Goal: Find contact information: Find contact information

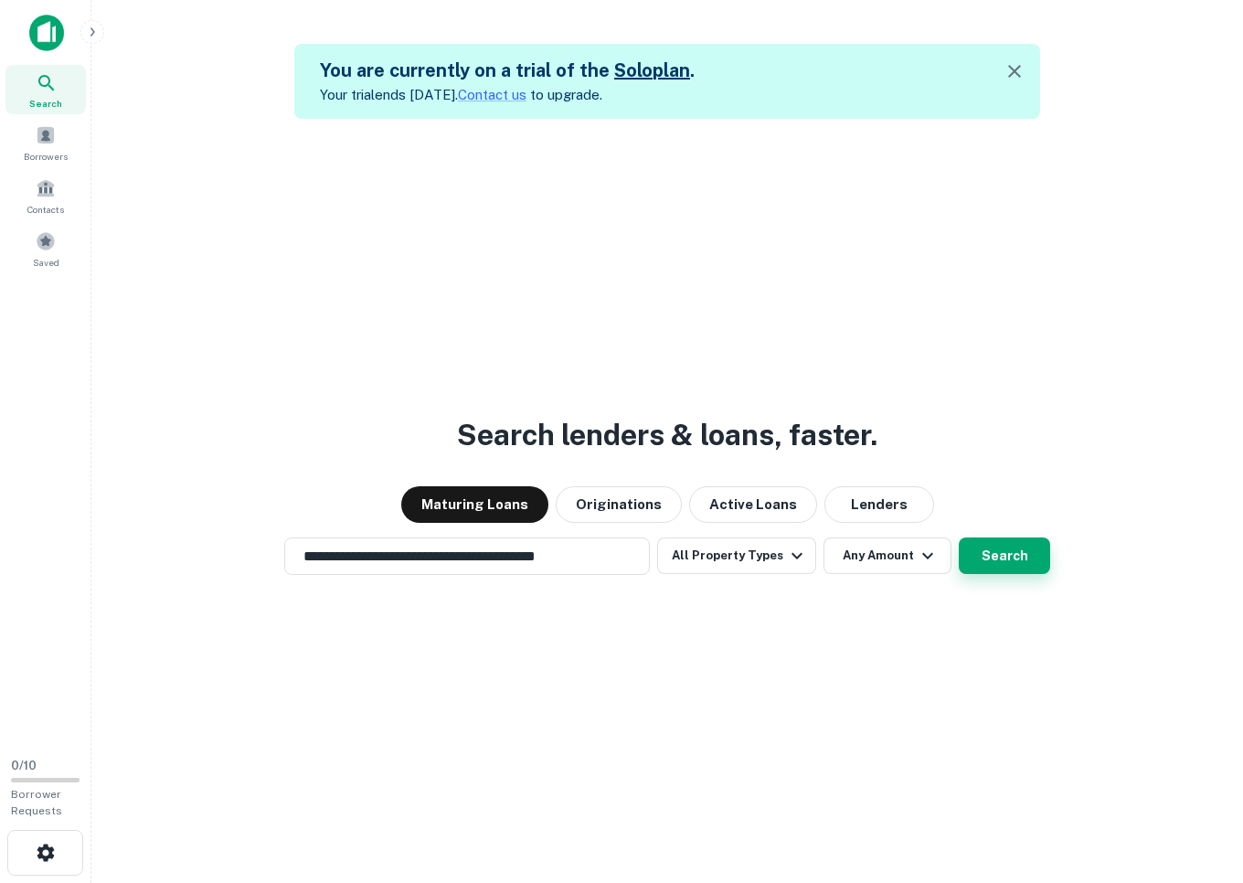
click at [991, 564] on button "Search" at bounding box center [1004, 555] width 91 height 37
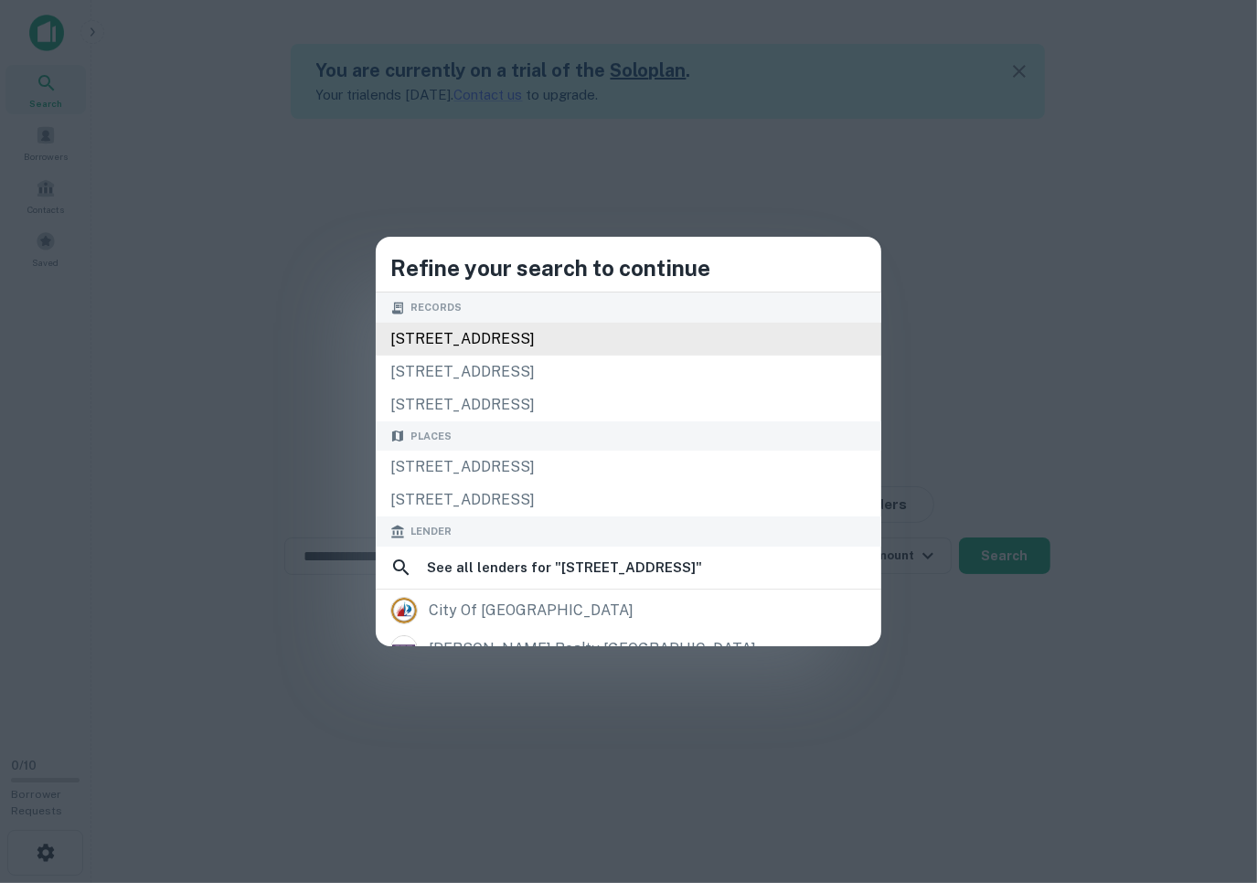
click at [560, 340] on div "[STREET_ADDRESS]" at bounding box center [628, 339] width 505 height 33
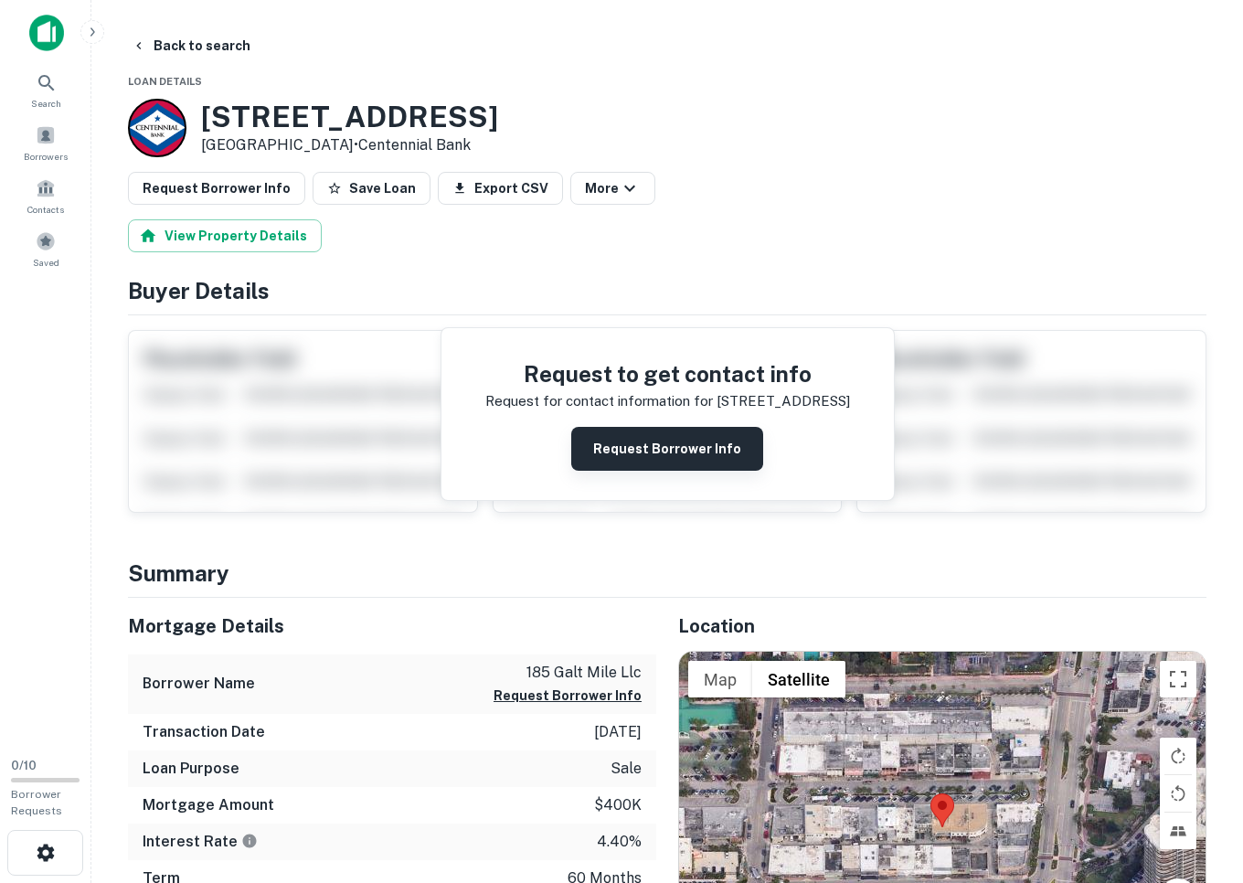
click at [625, 453] on button "Request Borrower Info" at bounding box center [667, 449] width 192 height 44
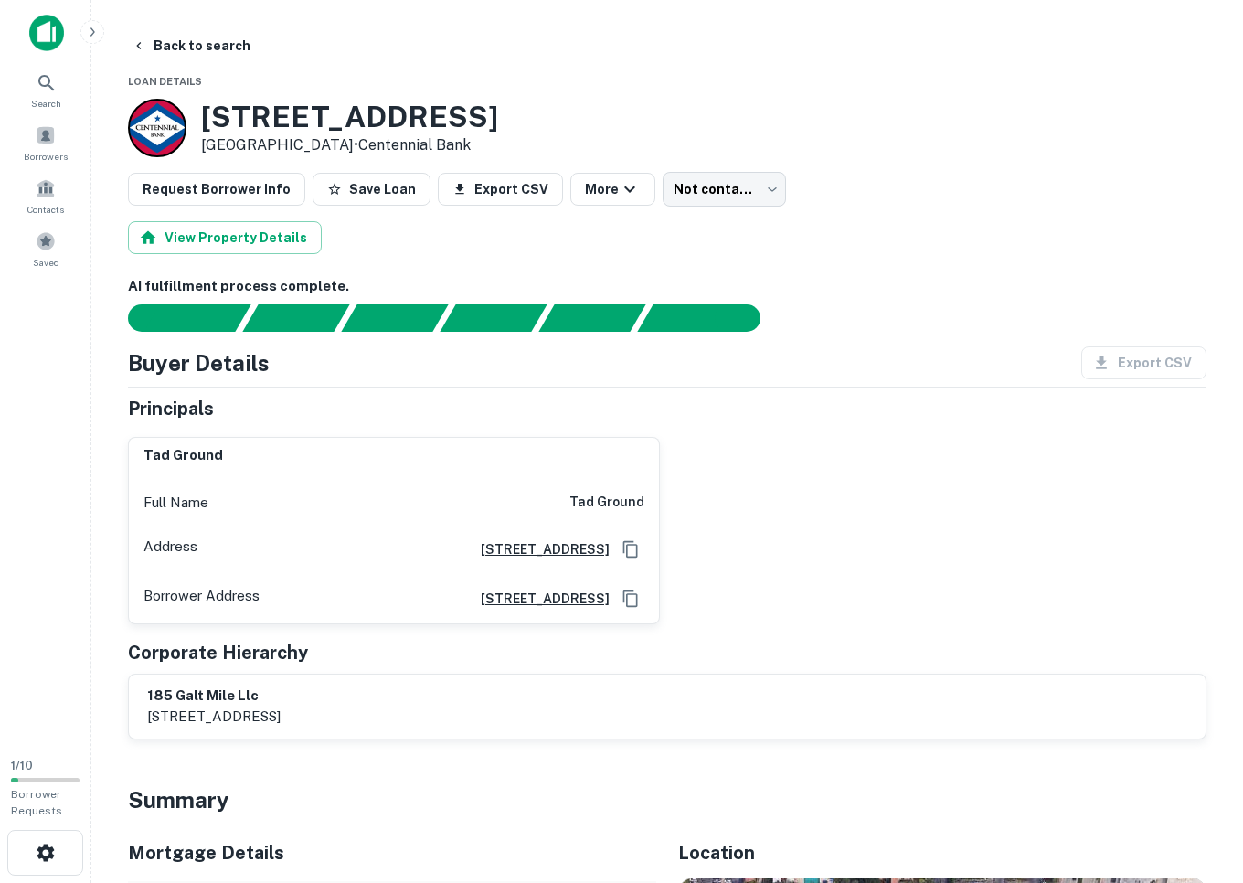
click at [848, 324] on div at bounding box center [656, 317] width 1100 height 27
click at [702, 327] on div "AI fulfillment process complete." at bounding box center [690, 315] width 107 height 27
click at [896, 327] on div at bounding box center [656, 317] width 1100 height 27
click at [740, 190] on body "Search Borrowers Contacts Saved 1 / 10 Borrower Requests Back to search Loan De…" at bounding box center [621, 441] width 1243 height 883
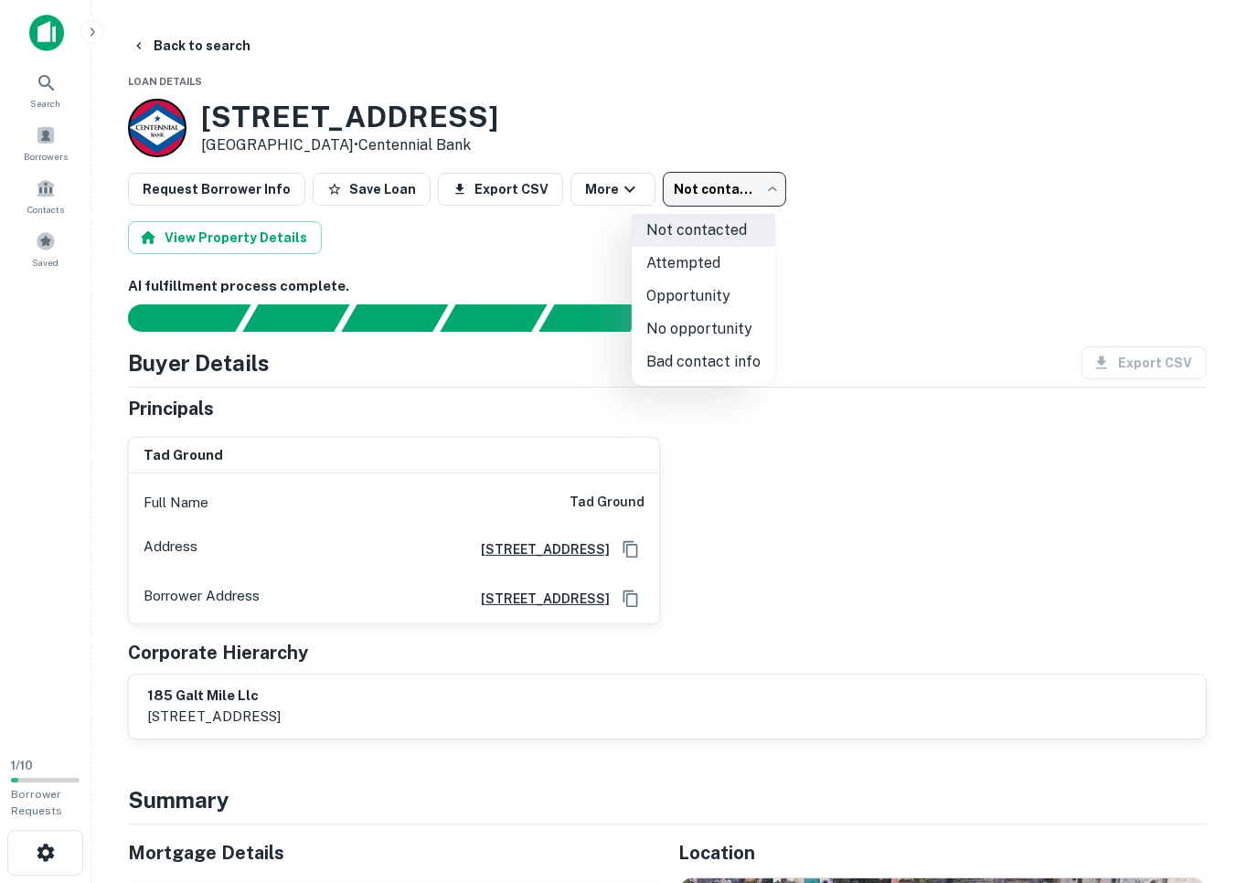
click at [740, 190] on div at bounding box center [628, 441] width 1257 height 883
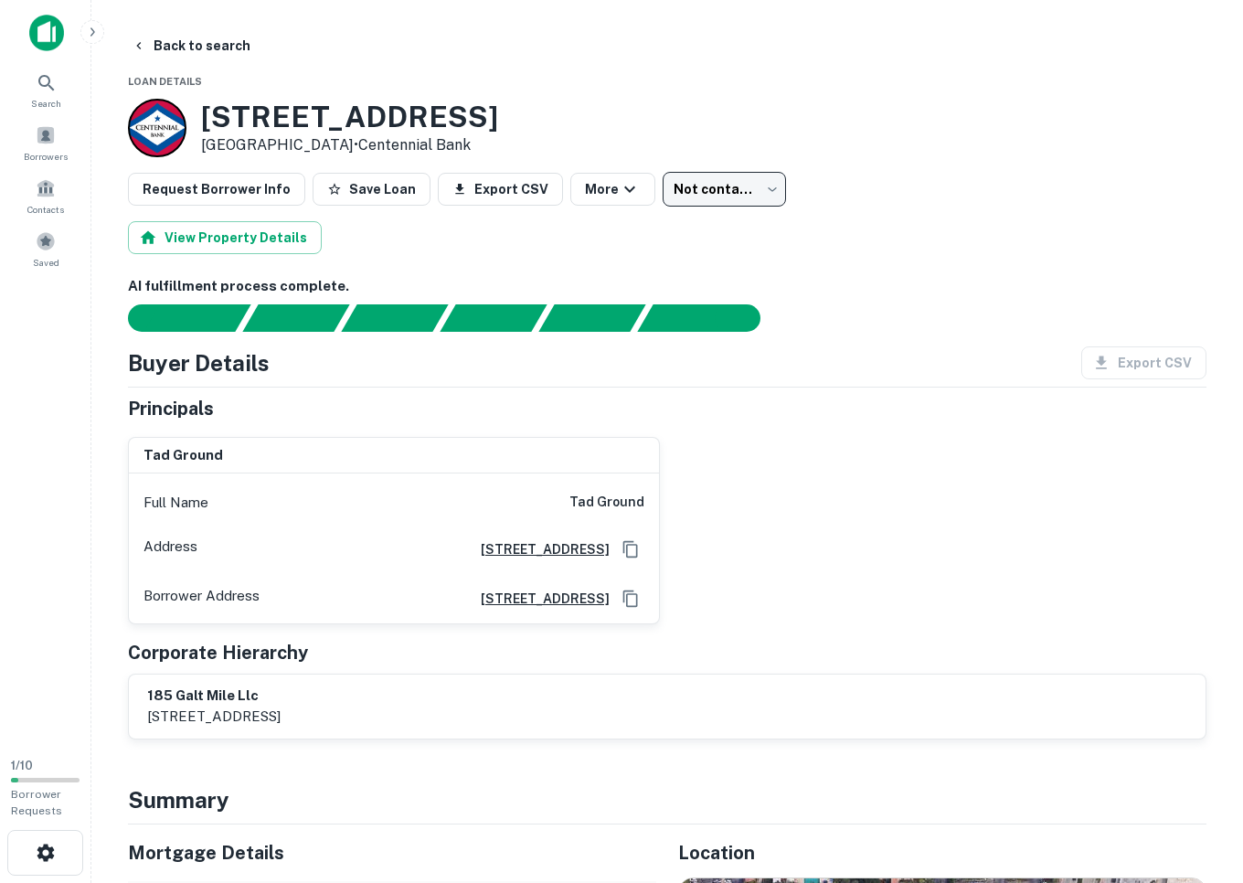
click at [851, 187] on div "Request Borrower Info Save Loan Export CSV More Not contacted **** ​" at bounding box center [667, 189] width 1078 height 35
drag, startPoint x: 591, startPoint y: 500, endPoint x: 623, endPoint y: 500, distance: 32.0
click at [622, 500] on h6 "tad ground" at bounding box center [606, 503] width 75 height 22
click at [623, 500] on h6 "tad ground" at bounding box center [606, 503] width 75 height 22
click at [731, 503] on div "[PERSON_NAME] ground Full Name [PERSON_NAME] ground Address [STREET_ADDRESS][GE…" at bounding box center [659, 523] width 1093 height 202
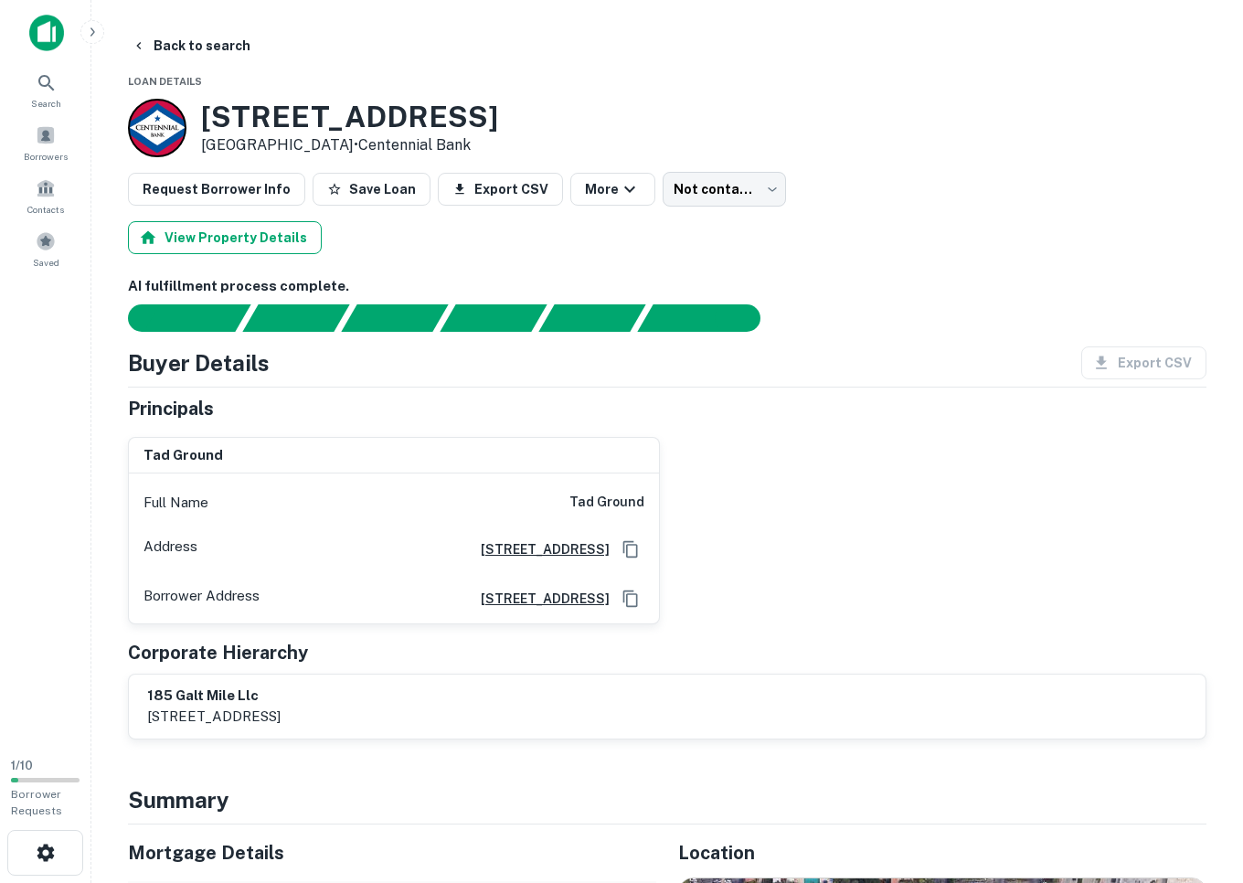
click at [219, 228] on button "View Property Details" at bounding box center [225, 237] width 194 height 33
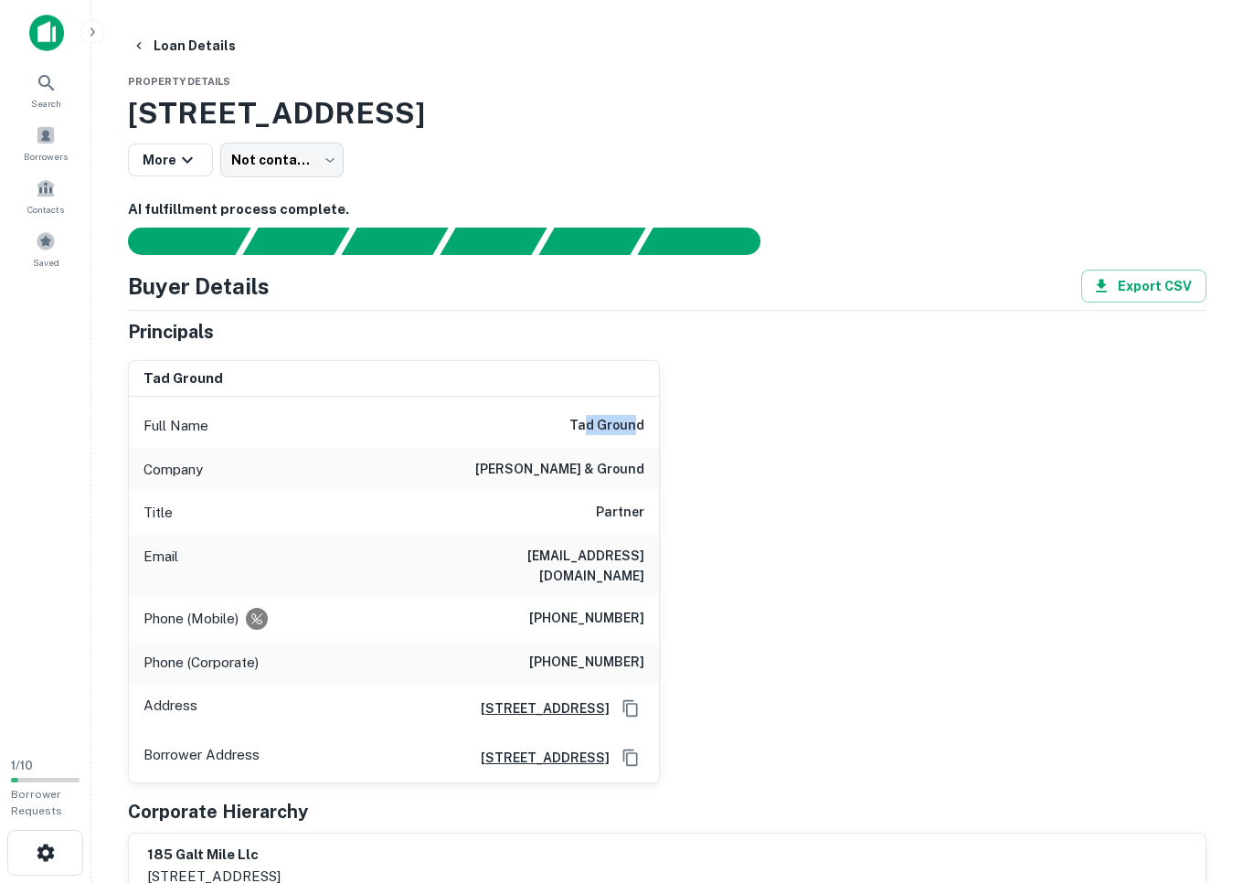
drag, startPoint x: 633, startPoint y: 420, endPoint x: 642, endPoint y: 419, distance: 9.2
click at [640, 419] on h6 "tad ground" at bounding box center [606, 426] width 75 height 22
click at [642, 419] on h6 "tad ground" at bounding box center [606, 426] width 75 height 22
drag, startPoint x: 560, startPoint y: 595, endPoint x: 676, endPoint y: 595, distance: 116.1
click at [676, 595] on div "[PERSON_NAME] ground Full Name [PERSON_NAME] ground Company [PERSON_NAME] & gro…" at bounding box center [659, 564] width 1093 height 439
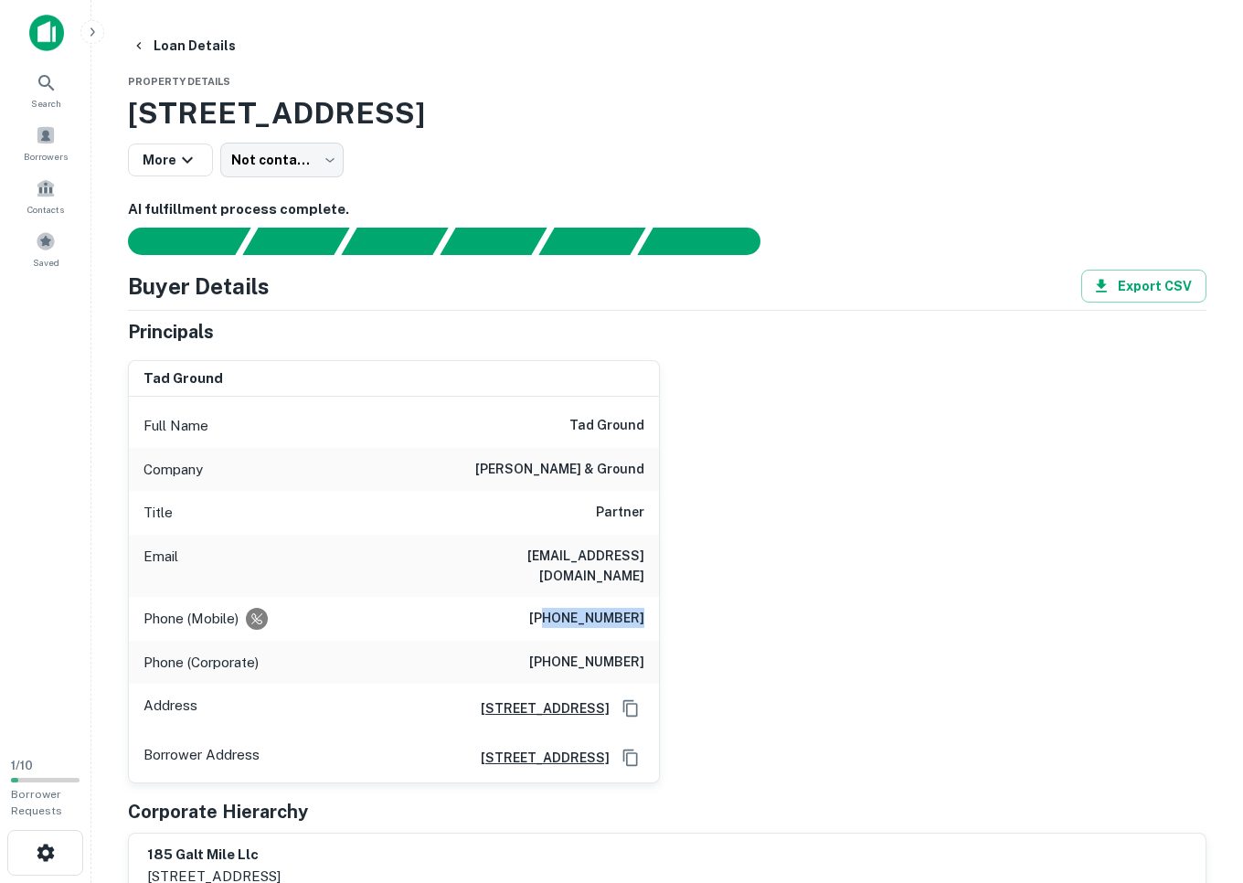
click at [676, 595] on div "[PERSON_NAME] ground Full Name [PERSON_NAME] ground Company [PERSON_NAME] & gro…" at bounding box center [659, 564] width 1093 height 439
click at [730, 596] on div "[PERSON_NAME] ground Full Name [PERSON_NAME] ground Company [PERSON_NAME] & gro…" at bounding box center [659, 564] width 1093 height 439
drag, startPoint x: 581, startPoint y: 426, endPoint x: 665, endPoint y: 429, distance: 84.1
click at [665, 429] on div "[PERSON_NAME] ground Full Name [PERSON_NAME] ground Company [PERSON_NAME] & gro…" at bounding box center [659, 564] width 1093 height 439
click at [654, 432] on div "Full Name [PERSON_NAME] ground" at bounding box center [394, 426] width 530 height 44
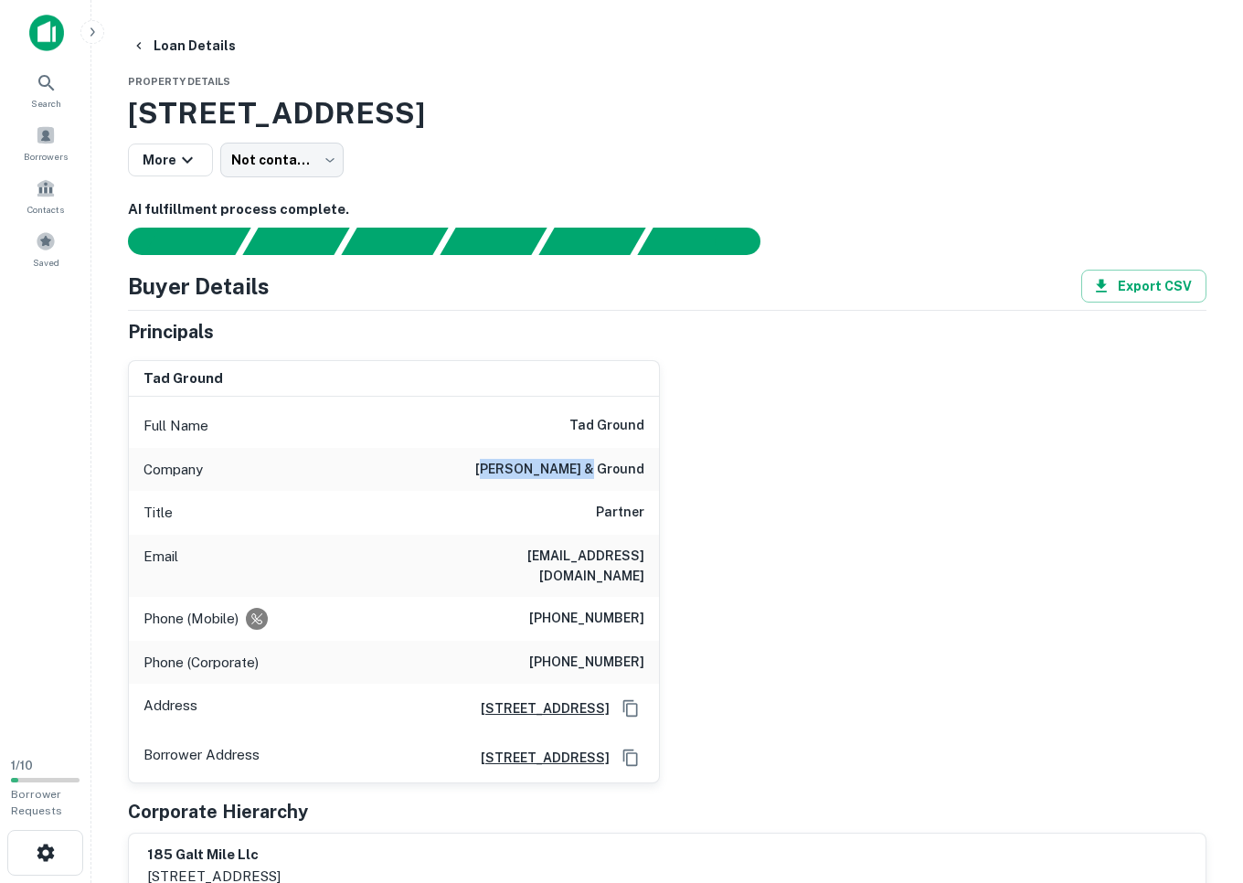
drag, startPoint x: 545, startPoint y: 471, endPoint x: 669, endPoint y: 475, distance: 124.4
click at [670, 474] on div "[PERSON_NAME] ground Full Name [PERSON_NAME] ground Company [PERSON_NAME] & gro…" at bounding box center [659, 564] width 1093 height 439
click at [631, 485] on div "Company [PERSON_NAME] & ground" at bounding box center [394, 470] width 530 height 44
click at [650, 513] on div "Title Partner" at bounding box center [394, 513] width 530 height 44
click at [649, 513] on div "Title Partner" at bounding box center [394, 513] width 530 height 44
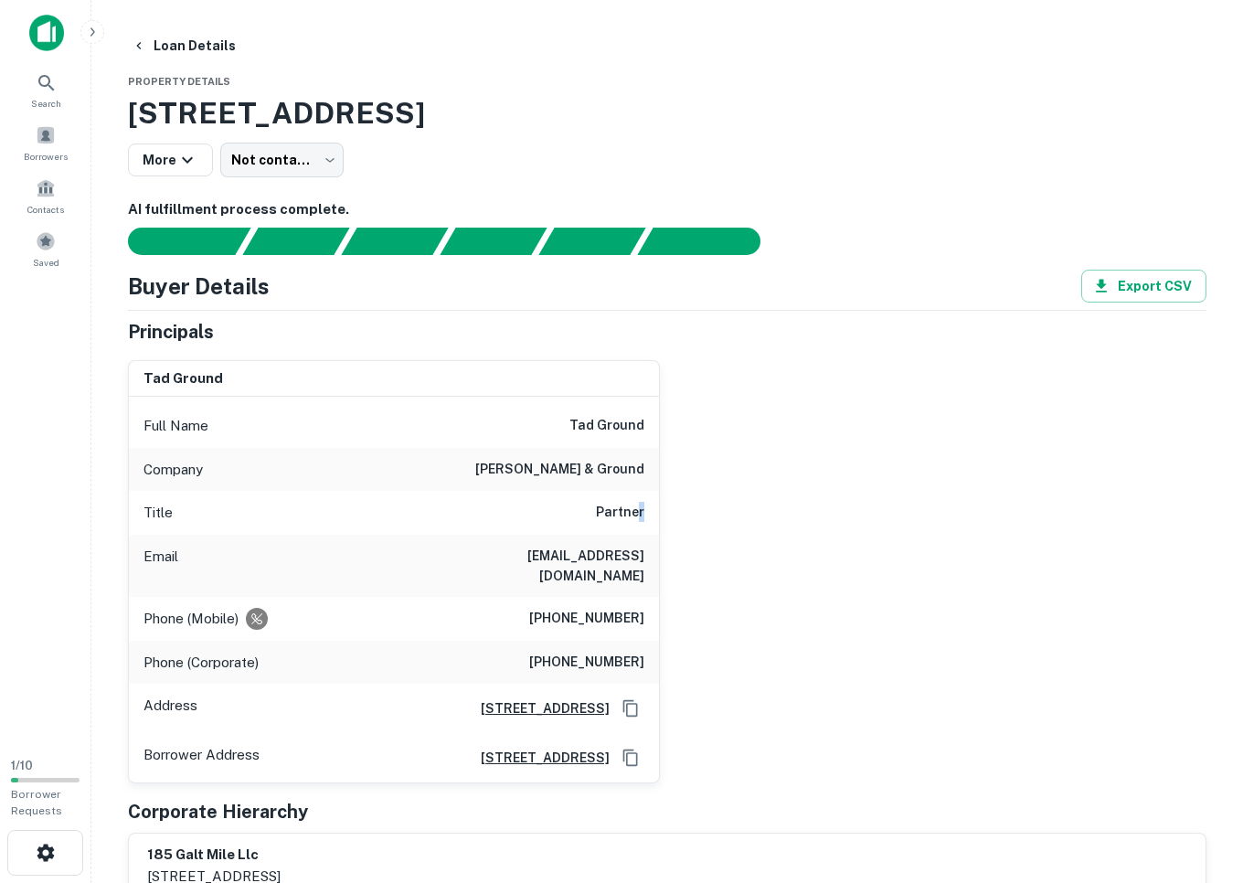
click at [643, 513] on h6 "Partner" at bounding box center [620, 513] width 48 height 22
drag, startPoint x: 547, startPoint y: 601, endPoint x: 647, endPoint y: 606, distance: 99.7
click at [647, 606] on div "Phone (Mobile) [PHONE_NUMBER]" at bounding box center [394, 619] width 530 height 44
click at [567, 427] on div "Full Name [PERSON_NAME] ground" at bounding box center [394, 426] width 530 height 44
drag, startPoint x: 153, startPoint y: 111, endPoint x: 798, endPoint y: 116, distance: 645.2
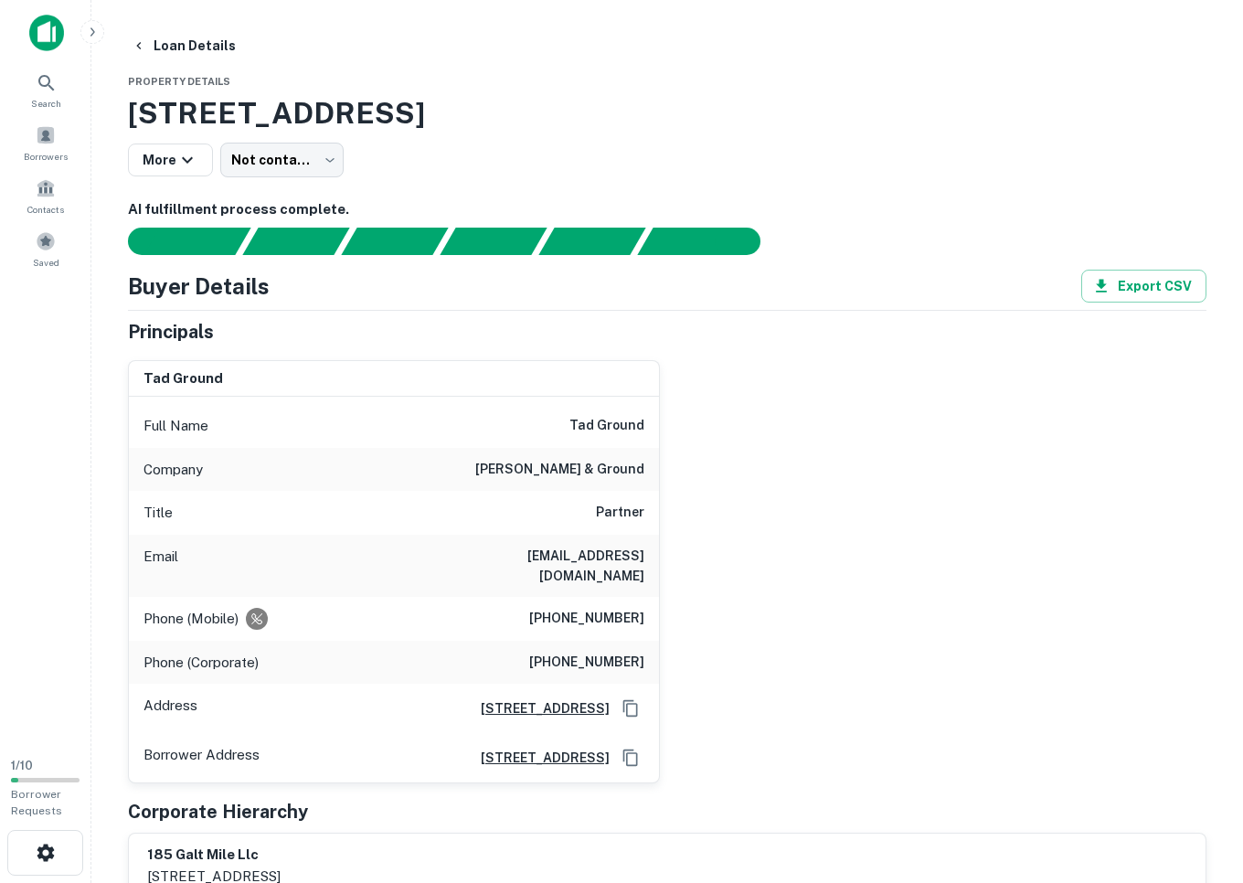
click at [797, 118] on h3 "[STREET_ADDRESS]" at bounding box center [667, 113] width 1078 height 44
click at [798, 116] on h3 "[STREET_ADDRESS]" at bounding box center [667, 113] width 1078 height 44
drag, startPoint x: 578, startPoint y: 430, endPoint x: 643, endPoint y: 426, distance: 65.0
click at [643, 426] on h6 "tad ground" at bounding box center [606, 426] width 75 height 22
click at [644, 426] on div "Full Name [PERSON_NAME] ground" at bounding box center [394, 426] width 530 height 44
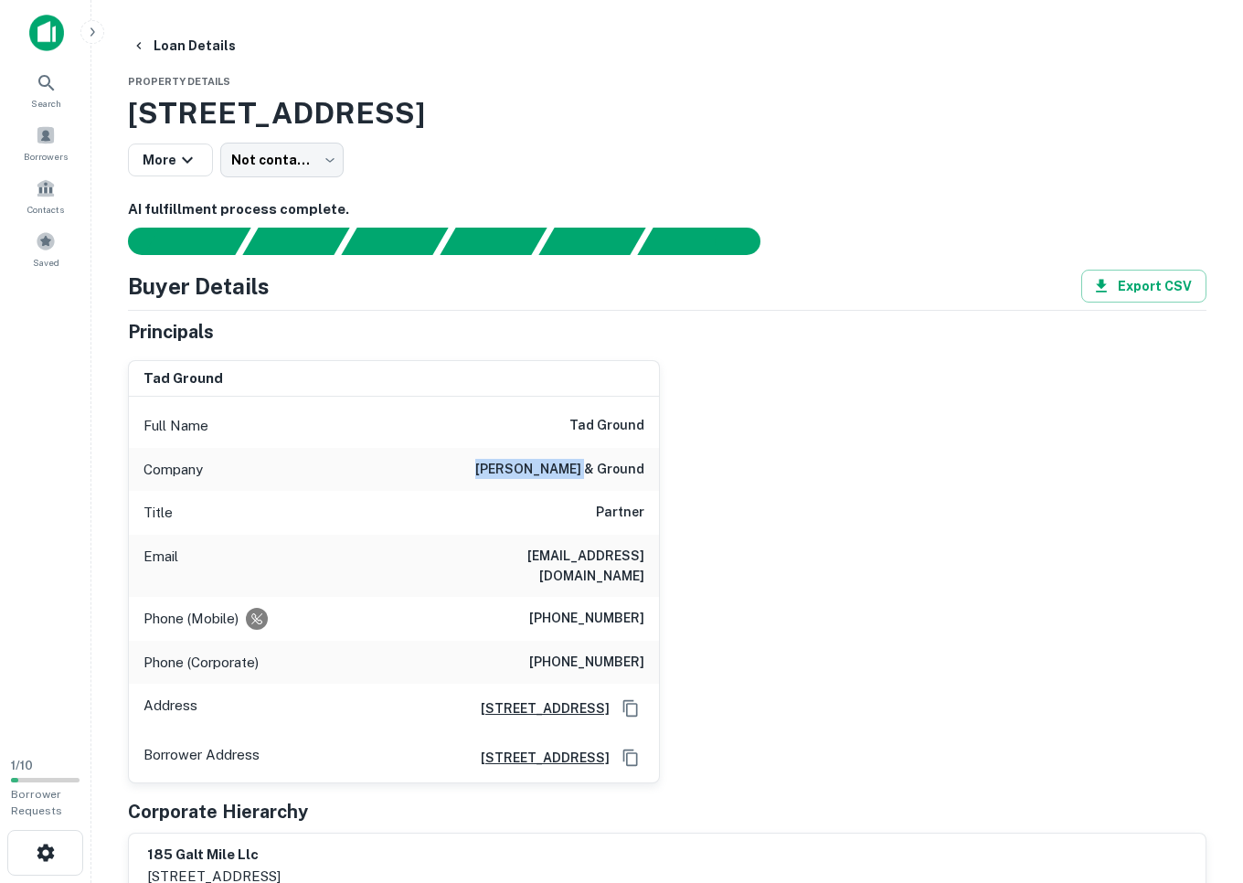
drag, startPoint x: 534, startPoint y: 472, endPoint x: 637, endPoint y: 474, distance: 103.3
click at [637, 474] on div "Company [PERSON_NAME] & ground" at bounding box center [394, 470] width 530 height 44
drag, startPoint x: 631, startPoint y: 477, endPoint x: 603, endPoint y: 483, distance: 29.0
click at [631, 477] on h6 "[PERSON_NAME] & ground" at bounding box center [559, 470] width 169 height 22
click at [592, 475] on h6 "[PERSON_NAME] & ground" at bounding box center [559, 470] width 169 height 22
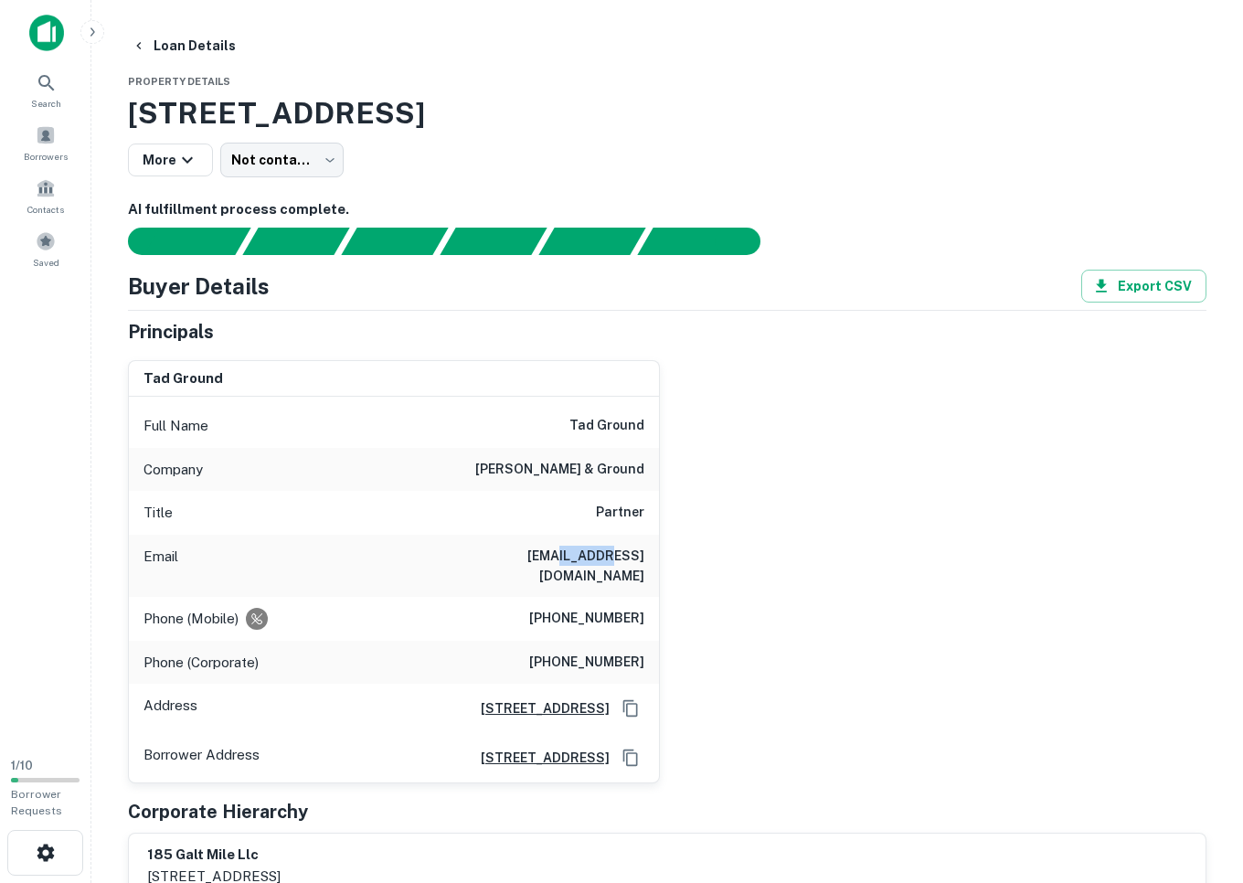
drag, startPoint x: 572, startPoint y: 557, endPoint x: 616, endPoint y: 557, distance: 43.9
click at [616, 557] on h6 "[EMAIL_ADDRESS][DOMAIN_NAME]" at bounding box center [534, 566] width 219 height 40
click at [589, 510] on div "Title Partner" at bounding box center [394, 513] width 530 height 44
drag, startPoint x: 547, startPoint y: 604, endPoint x: 646, endPoint y: 610, distance: 98.8
click at [646, 610] on div "Phone (Mobile) [PHONE_NUMBER]" at bounding box center [394, 619] width 530 height 44
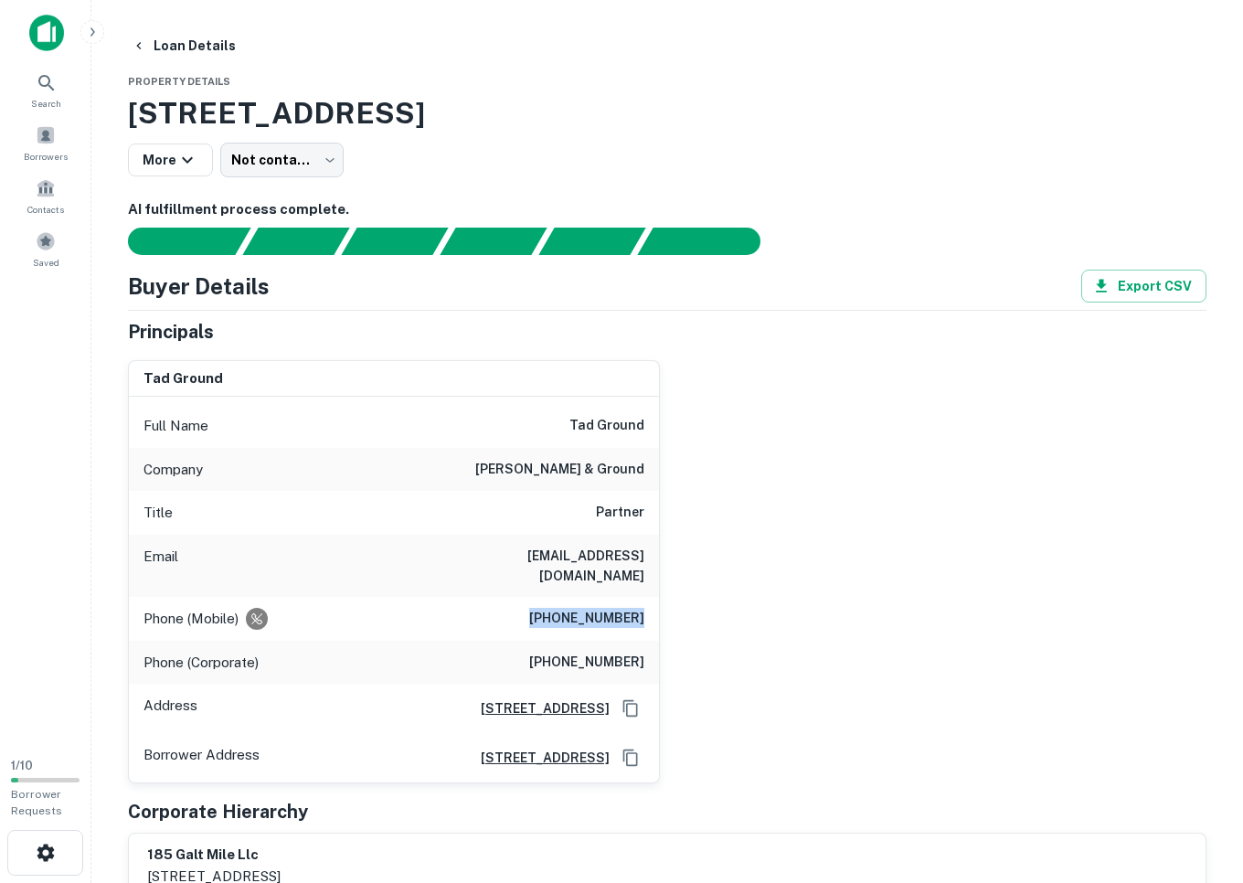
click at [646, 610] on div "Phone (Mobile) [PHONE_NUMBER]" at bounding box center [394, 619] width 530 height 44
